Goal: Task Accomplishment & Management: Complete application form

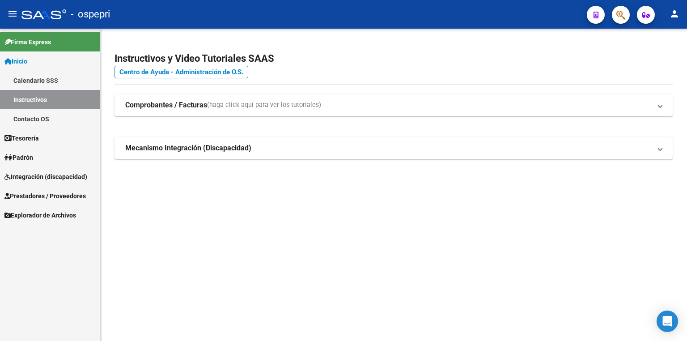
click at [32, 179] on span "Integración (discapacidad)" at bounding box center [45, 177] width 83 height 10
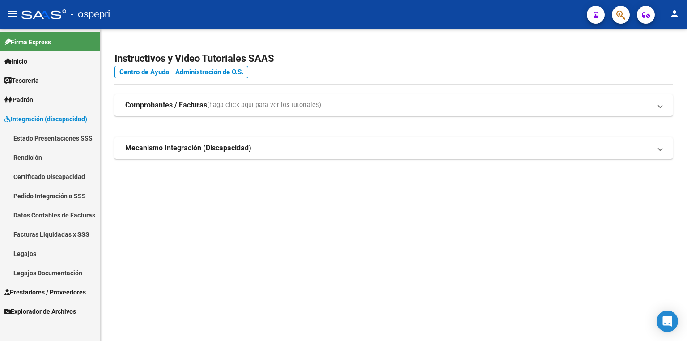
click at [38, 256] on link "Legajos" at bounding box center [50, 253] width 100 height 19
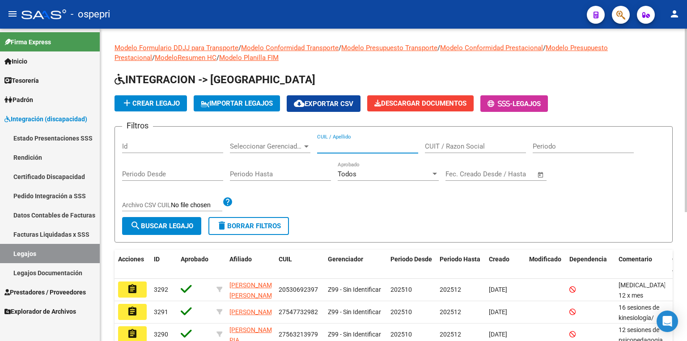
click at [350, 145] on input "CUIL / Apellido" at bounding box center [367, 146] width 101 height 8
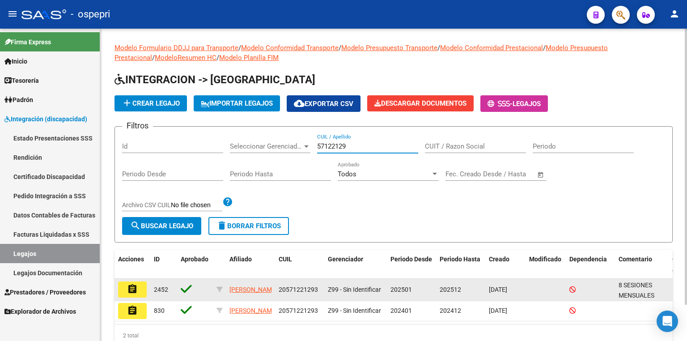
type input "57122129"
click at [129, 292] on mat-icon "assignment" at bounding box center [132, 289] width 11 height 11
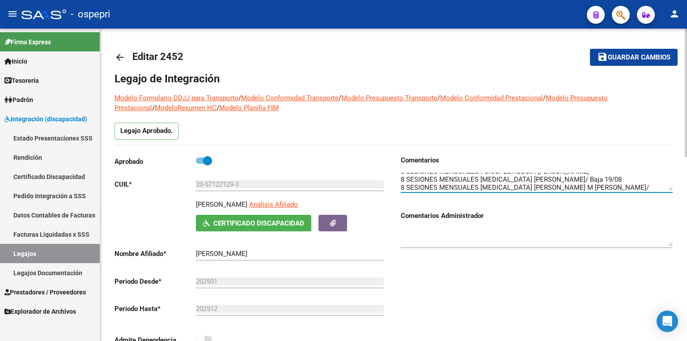
scroll to position [16, 0]
drag, startPoint x: 644, startPoint y: 185, endPoint x: 619, endPoint y: 184, distance: 25.0
click at [619, 184] on textarea at bounding box center [537, 182] width 272 height 18
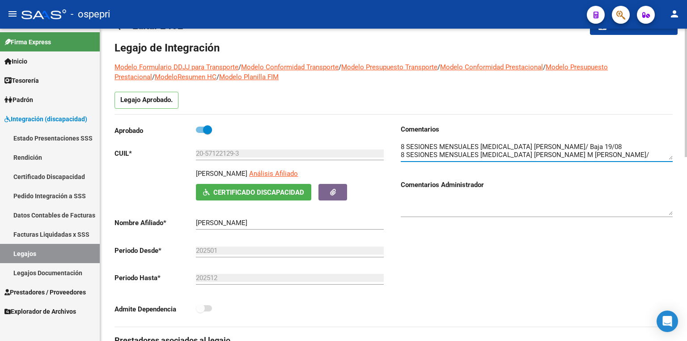
scroll to position [17, 0]
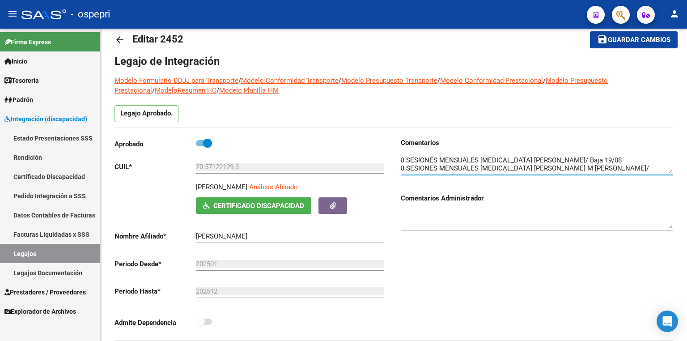
type textarea "8 SESIONES MENSUALES FONOAUDIOLOGIA [PERSON_NAME] 8 SESIONES MENSUALES PSICOPED…"
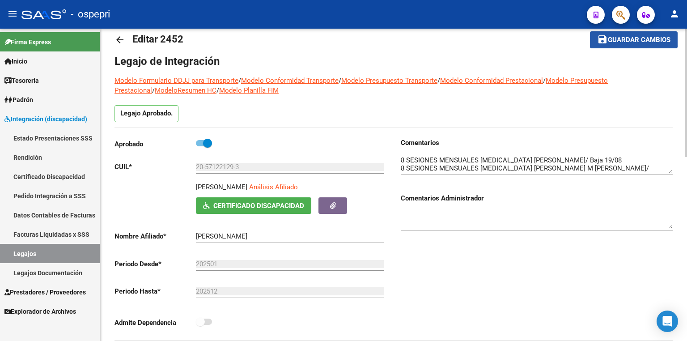
click at [625, 38] on span "Guardar cambios" at bounding box center [639, 40] width 63 height 8
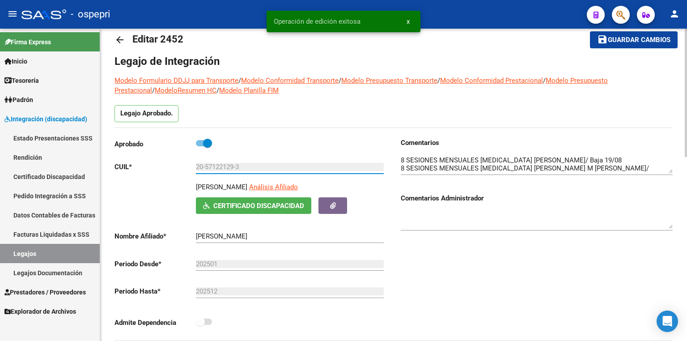
drag, startPoint x: 244, startPoint y: 165, endPoint x: 144, endPoint y: 173, distance: 100.5
click at [144, 173] on div "Aprobado CUIL * 20-57122129-3 Ingresar CUIL [PERSON_NAME] Análisis Afiliado Cer…" at bounding box center [250, 235] width 272 height 195
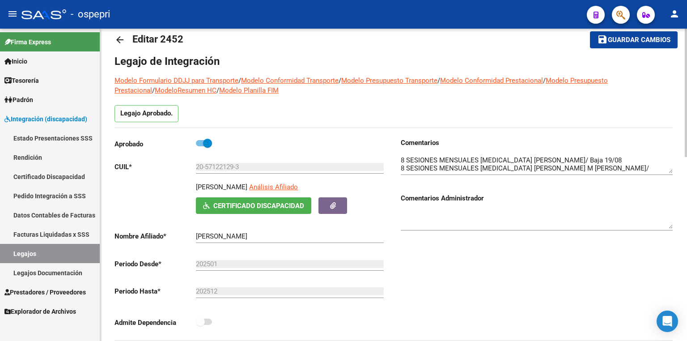
click at [443, 275] on div "Comentarios Comentarios Administrador" at bounding box center [533, 239] width 279 height 202
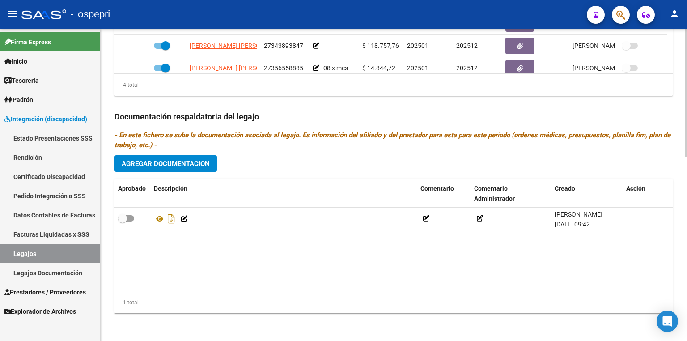
scroll to position [9, 0]
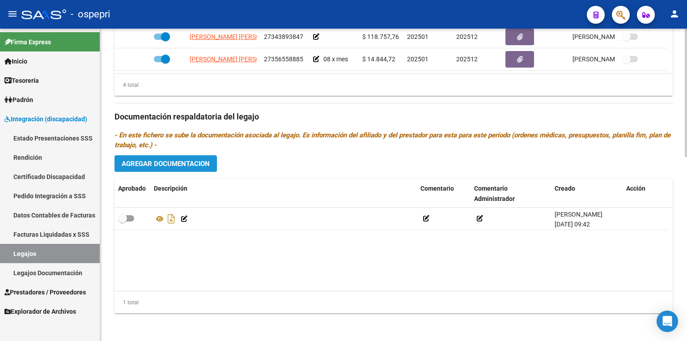
click at [166, 160] on span "Agregar Documentacion" at bounding box center [166, 164] width 88 height 8
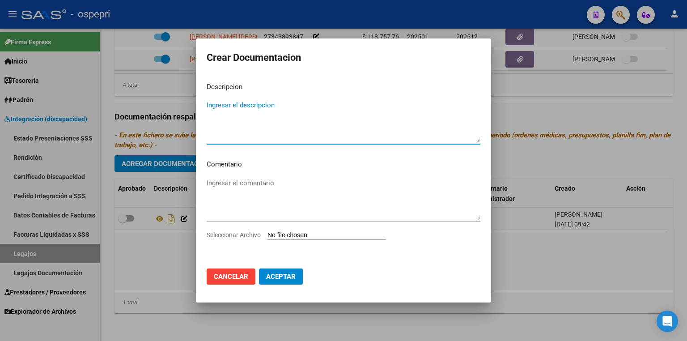
click at [296, 233] on input "Seleccionar Archivo" at bounding box center [326, 235] width 119 height 8
type input "C:\fakepath\20571221293.pdf"
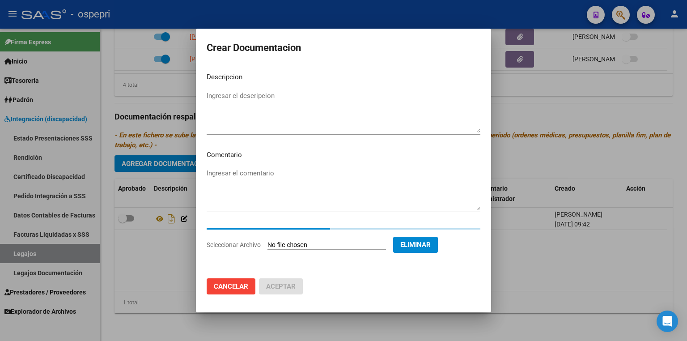
click at [224, 125] on textarea "Ingresar el descripcion" at bounding box center [344, 112] width 274 height 42
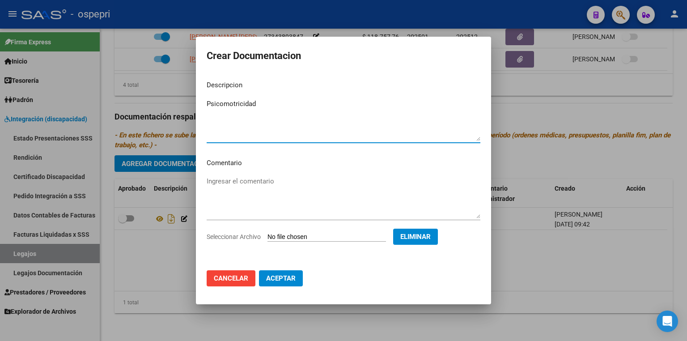
type textarea "Psicomotricidad"
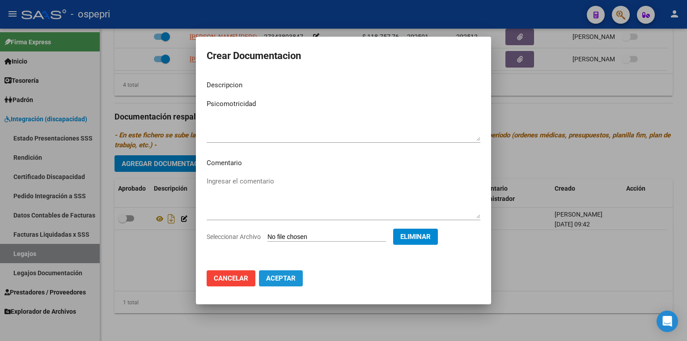
click at [282, 281] on span "Aceptar" at bounding box center [281, 278] width 30 height 8
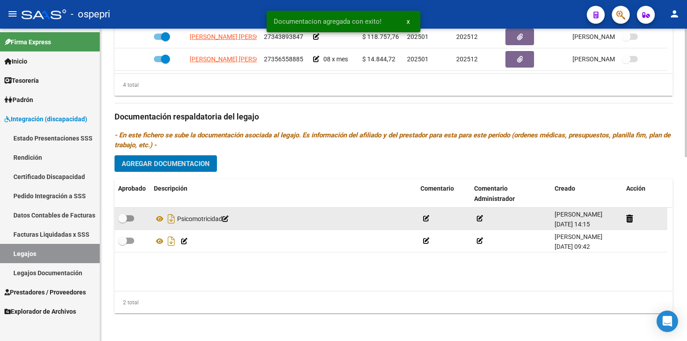
click at [128, 215] on span at bounding box center [126, 218] width 16 height 6
click at [123, 221] on input "checkbox" at bounding box center [122, 221] width 0 height 0
checkbox input "true"
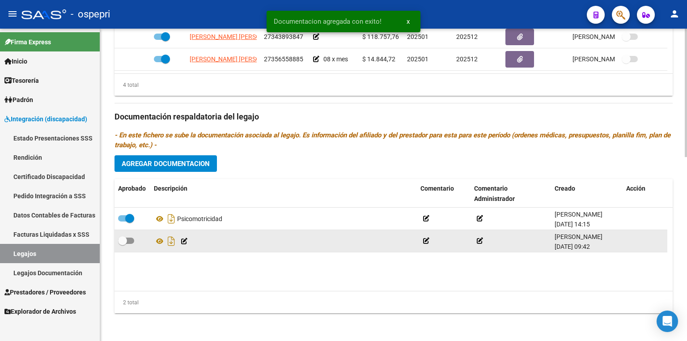
click at [131, 241] on span at bounding box center [126, 240] width 16 height 6
click at [123, 244] on input "checkbox" at bounding box center [122, 244] width 0 height 0
checkbox input "true"
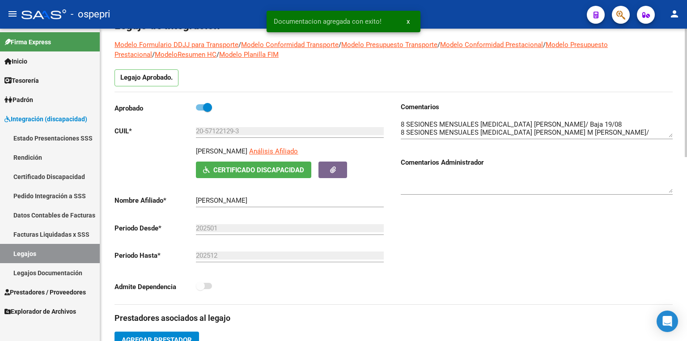
scroll to position [0, 0]
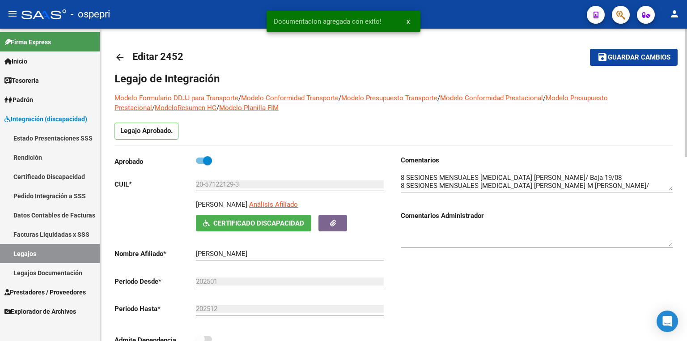
click at [628, 55] on span "Guardar cambios" at bounding box center [639, 58] width 63 height 8
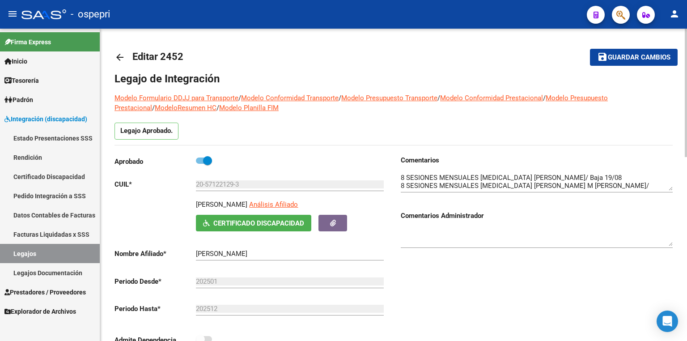
click at [628, 56] on span "Guardar cambios" at bounding box center [639, 58] width 63 height 8
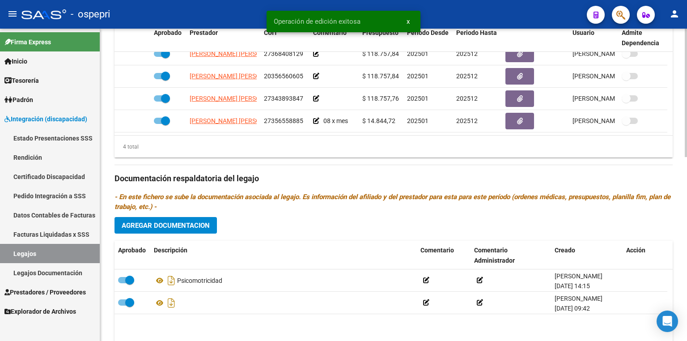
scroll to position [429, 0]
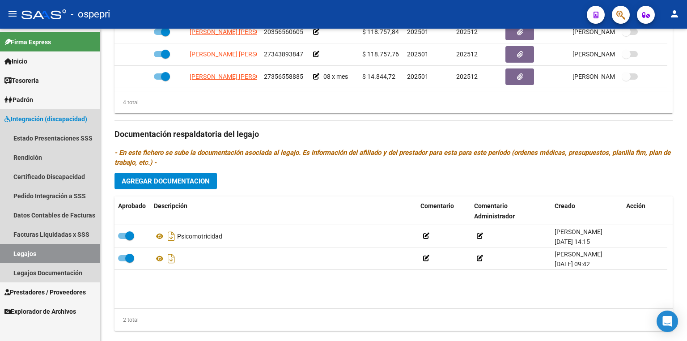
click at [45, 252] on link "Legajos" at bounding box center [50, 253] width 100 height 19
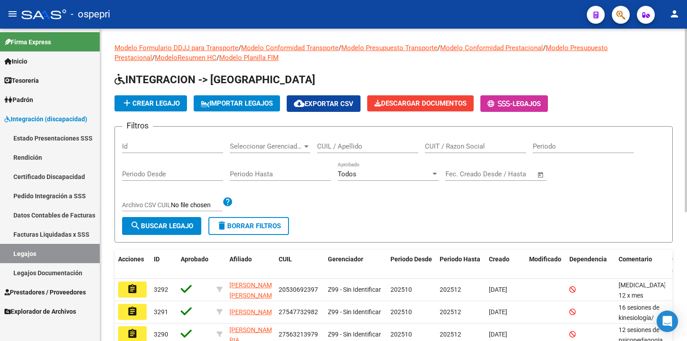
click at [334, 140] on div "CUIL / Apellido" at bounding box center [367, 143] width 101 height 19
paste input "53070628"
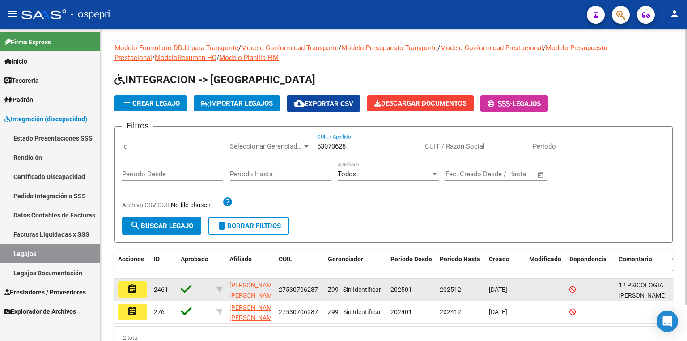
type input "53070628"
click at [130, 287] on mat-icon "assignment" at bounding box center [132, 289] width 11 height 11
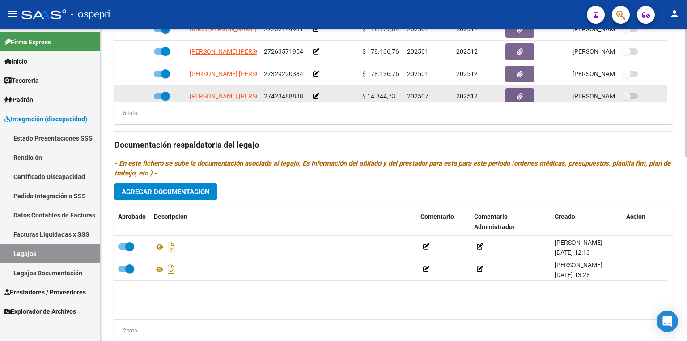
scroll to position [429, 0]
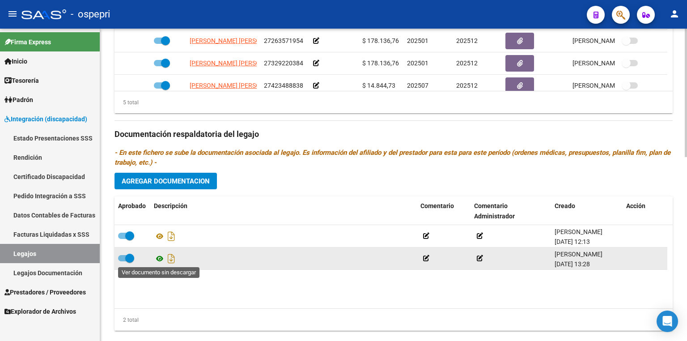
click at [160, 259] on icon at bounding box center [160, 258] width 12 height 11
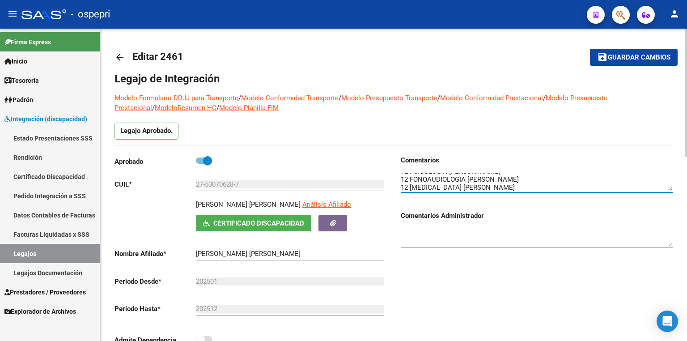
scroll to position [0, 0]
drag, startPoint x: 589, startPoint y: 177, endPoint x: 581, endPoint y: 177, distance: 8.0
click at [581, 177] on textarea at bounding box center [537, 182] width 272 height 18
click at [587, 177] on textarea at bounding box center [537, 182] width 272 height 18
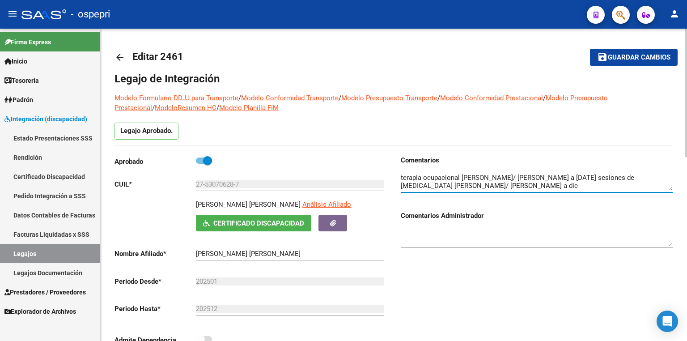
drag, startPoint x: 576, startPoint y: 177, endPoint x: 594, endPoint y: 179, distance: 18.0
click at [576, 177] on textarea at bounding box center [537, 182] width 272 height 18
type textarea "12 PSICOLOGIA [PERSON_NAME] 12 FONOAUDIOLOGIA [PERSON_NAME] 12 [MEDICAL_DATA] […"
click at [638, 58] on span "Guardar cambios" at bounding box center [639, 58] width 63 height 8
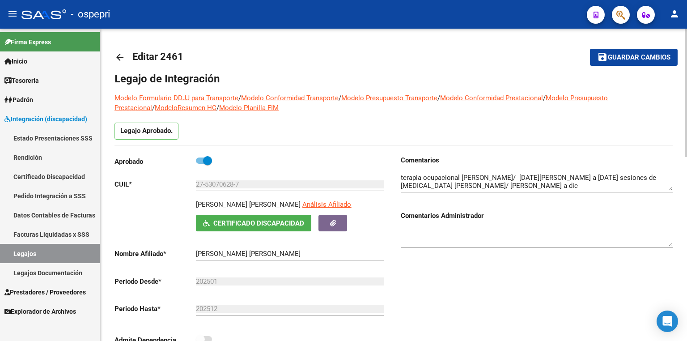
click at [623, 61] on span "Guardar cambios" at bounding box center [639, 58] width 63 height 8
